Goal: Find specific page/section: Find specific page/section

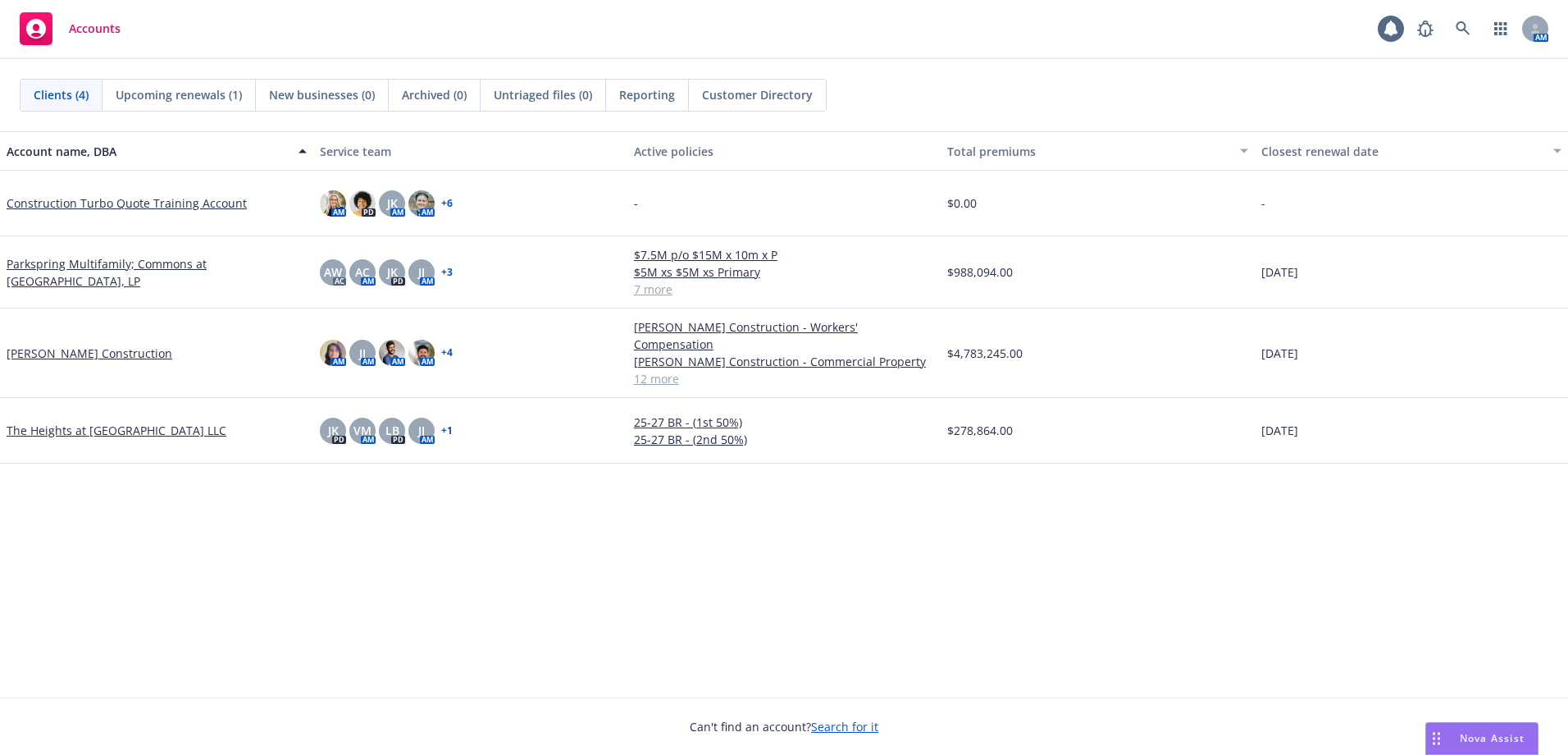
click at [673, 91] on span "Reporting" at bounding box center [647, 94] width 56 height 18
